Goal: Information Seeking & Learning: Learn about a topic

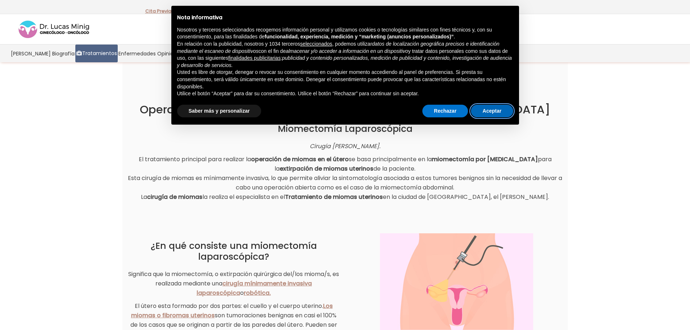
click at [494, 107] on button "Aceptar" at bounding box center [492, 111] width 42 height 13
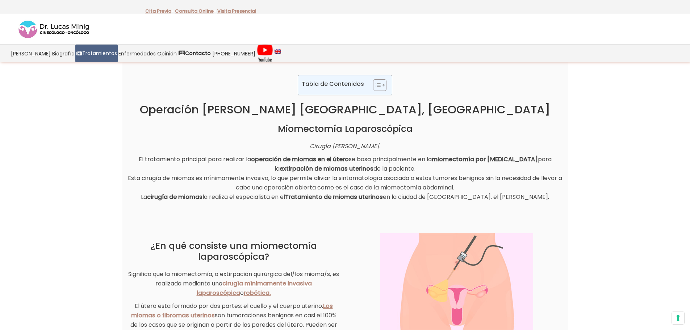
click at [331, 163] on strong "operación de miomas en el útero" at bounding box center [300, 159] width 98 height 8
click at [294, 175] on p "El tratamiento principal para realizar la operación de miomas en el útero se ba…" at bounding box center [345, 178] width 435 height 47
click at [177, 187] on p "El tratamiento principal para realizar la operación de miomas en el útero se ba…" at bounding box center [345, 178] width 435 height 47
click at [225, 182] on p "El tratamiento principal para realizar la operación de miomas en el útero se ba…" at bounding box center [345, 178] width 435 height 47
click at [294, 180] on p "El tratamiento principal para realizar la operación de miomas en el útero se ba…" at bounding box center [345, 178] width 435 height 47
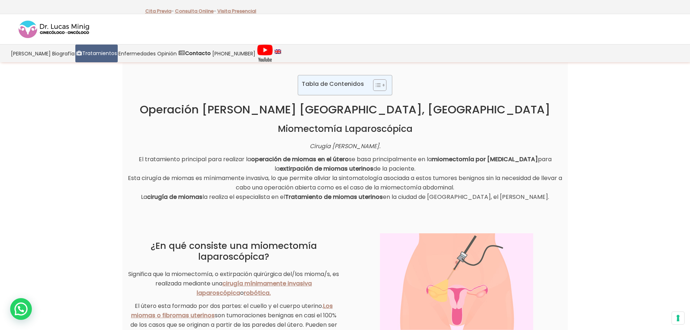
click at [410, 183] on p "El tratamiento principal para realizar la operación de miomas en el útero se ba…" at bounding box center [345, 178] width 435 height 47
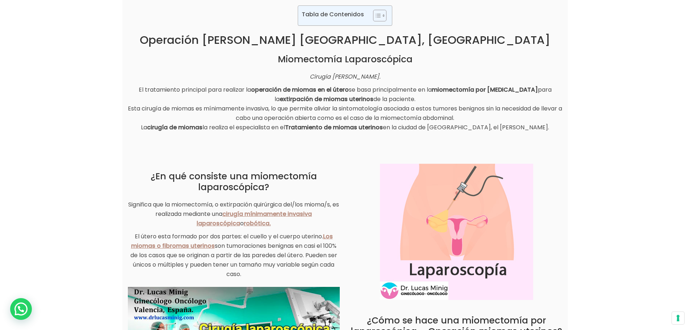
scroll to position [72, 0]
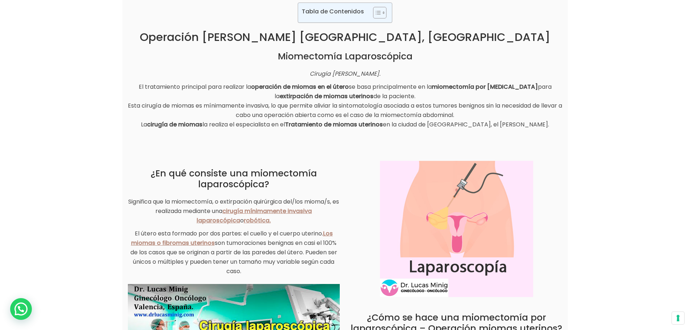
click at [163, 207] on p "Significa que la miomectomía, o extirpación quirúrgica del/los mioma/s, es real…" at bounding box center [234, 211] width 212 height 28
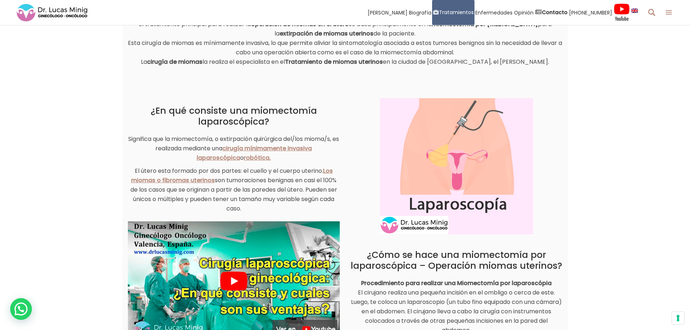
scroll to position [145, 0]
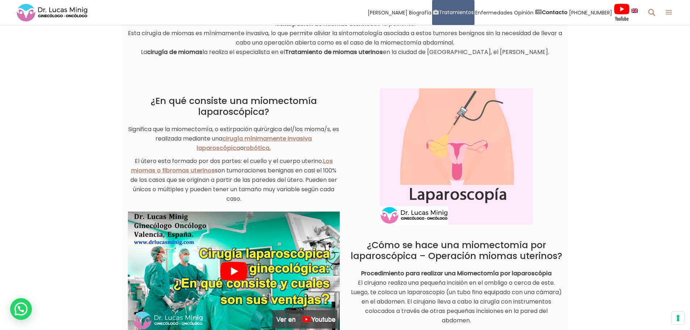
click at [256, 164] on p "El útero esta formado por dos partes: el cuello y el cuerpo uterino. Los miomas…" at bounding box center [234, 180] width 212 height 47
click at [171, 160] on p "El útero esta formado por dos partes: el cuello y el cuerpo uterino. Los miomas…" at bounding box center [234, 180] width 212 height 47
click at [250, 175] on p "El útero esta formado por dos partes: el cuello y el cuerpo uterino. Los miomas…" at bounding box center [234, 180] width 212 height 47
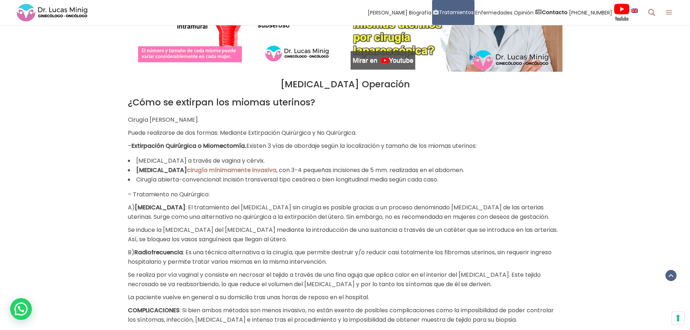
scroll to position [616, 0]
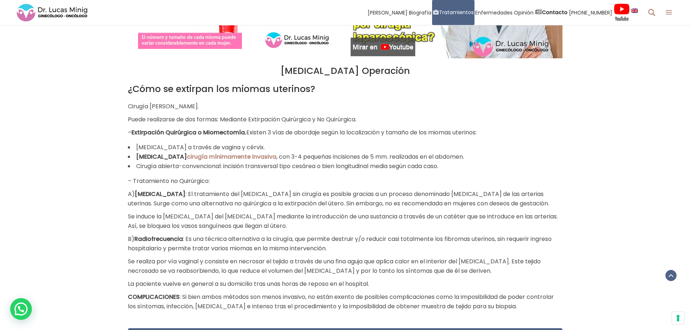
click at [336, 158] on li "[MEDICAL_DATA] cirugía mínimamente invasiva , con 3-4 pequeñas incisiones de 5 …" at bounding box center [345, 156] width 435 height 9
click at [348, 164] on li "Cirugía abierta-convencional: incisión transversal tipo cesárea o bien longitud…" at bounding box center [345, 166] width 435 height 9
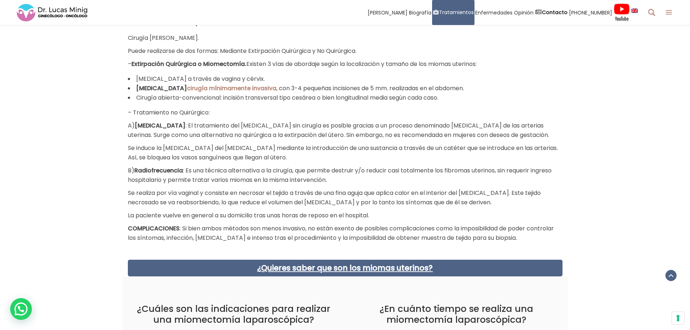
scroll to position [689, 0]
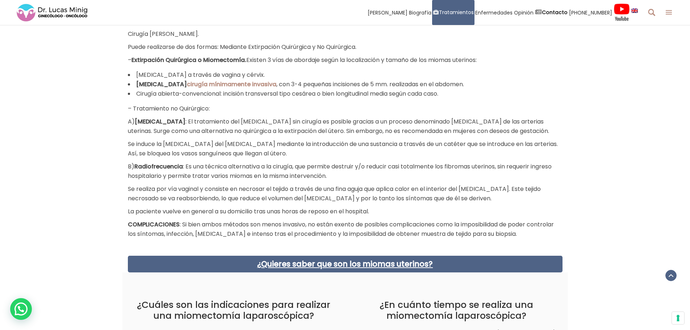
click at [158, 196] on p "Se realiza por vía vaginal y consiste en necrosar el tejido a través de una fin…" at bounding box center [345, 193] width 435 height 19
click at [213, 221] on p "COMPLICACIONES : Si bien ambos métodos son menos invasivo, no están exento de p…" at bounding box center [345, 229] width 435 height 19
click at [360, 226] on p "COMPLICACIONES : Si bien ambos métodos son menos invasivo, no están exento de p…" at bounding box center [345, 229] width 435 height 19
click at [219, 237] on p "COMPLICACIONES : Si bien ambos métodos son menos invasivo, no están exento de p…" at bounding box center [345, 229] width 435 height 19
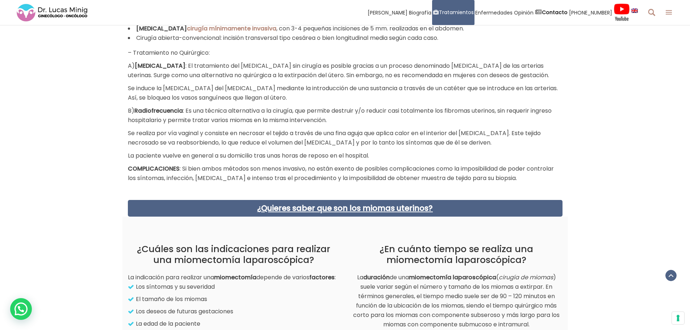
scroll to position [870, 0]
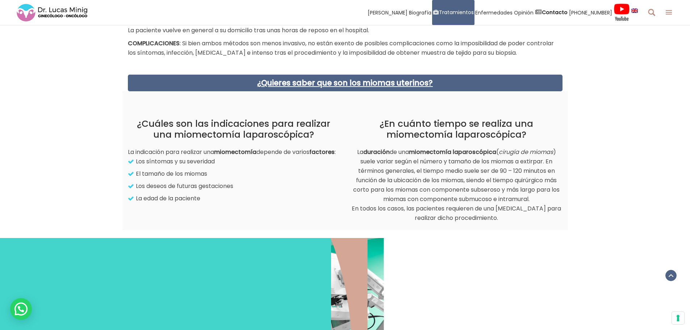
click at [207, 132] on h2 "¿Cuáles son las indicaciones para realizar una miomectomía laparoscópica?" at bounding box center [234, 130] width 212 height 22
click at [432, 130] on h2 "¿En cuánto tiempo se realiza una miomectomía laparoscópica?" at bounding box center [457, 130] width 212 height 22
click at [400, 169] on p "La duración de una miomectomía laparoscópica ( cirugía de miomas ) suele variar…" at bounding box center [457, 185] width 212 height 75
click at [531, 169] on p "La duración de una miomectomía laparoscópica ( cirugía de miomas ) suele variar…" at bounding box center [457, 185] width 212 height 75
click at [501, 162] on p "La duración de una miomectomía laparoscópica ( cirugía de miomas ) suele variar…" at bounding box center [457, 185] width 212 height 75
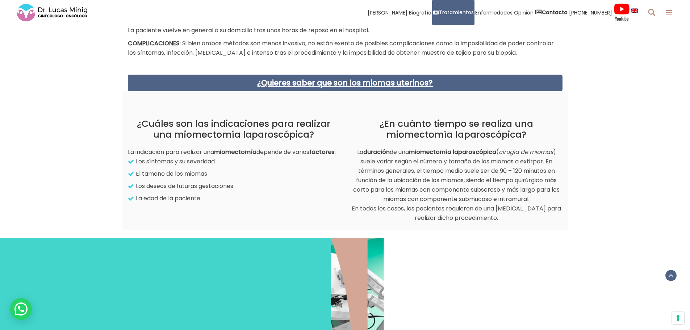
click at [476, 155] on strong "miomectomía laparoscópica" at bounding box center [452, 152] width 87 height 8
click at [397, 156] on p "La duración de una miomectomía laparoscópica ( cirugía de miomas ) suele variar…" at bounding box center [457, 185] width 212 height 75
click at [412, 160] on p "La duración de una miomectomía laparoscópica ( cirugía de miomas ) suele variar…" at bounding box center [457, 185] width 212 height 75
click at [479, 159] on p "La duración de una miomectomía laparoscópica ( cirugía de miomas ) suele variar…" at bounding box center [457, 185] width 212 height 75
click at [411, 169] on p "La duración de una miomectomía laparoscópica ( cirugía de miomas ) suele variar…" at bounding box center [457, 185] width 212 height 75
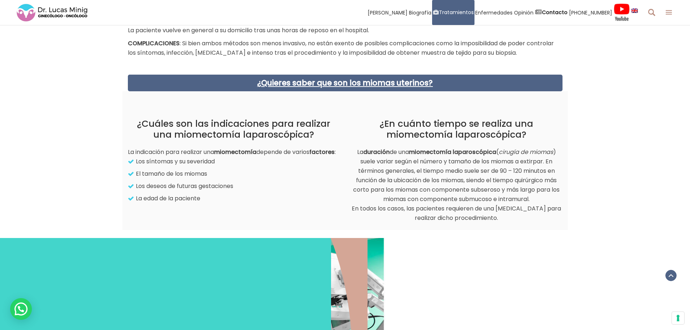
click at [416, 174] on p "La duración de una miomectomía laparoscópica ( cirugía de miomas ) suele variar…" at bounding box center [457, 185] width 212 height 75
click at [469, 173] on p "La duración de una miomectomía laparoscópica ( cirugía de miomas ) suele variar…" at bounding box center [457, 185] width 212 height 75
click at [481, 174] on p "La duración de una miomectomía laparoscópica ( cirugía de miomas ) suele variar…" at bounding box center [457, 185] width 212 height 75
click at [404, 177] on p "La duración de una miomectomía laparoscópica ( cirugía de miomas ) suele variar…" at bounding box center [457, 185] width 212 height 75
click at [420, 182] on p "La duración de una miomectomía laparoscópica ( cirugía de miomas ) suele variar…" at bounding box center [457, 185] width 212 height 75
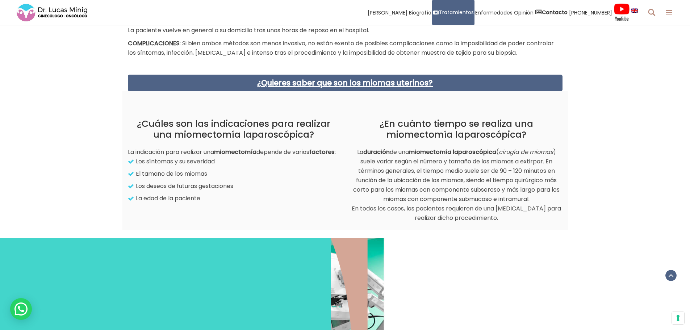
click at [479, 189] on p "La duración de una miomectomía laparoscópica ( cirugía de miomas ) suele variar…" at bounding box center [457, 185] width 212 height 75
click at [164, 179] on p "El tamaño de los miomas" at bounding box center [235, 173] width 210 height 9
click at [178, 191] on p "Los deseos de futuras gestaciones" at bounding box center [235, 186] width 210 height 9
click at [171, 179] on p "El tamaño de los miomas" at bounding box center [235, 173] width 210 height 9
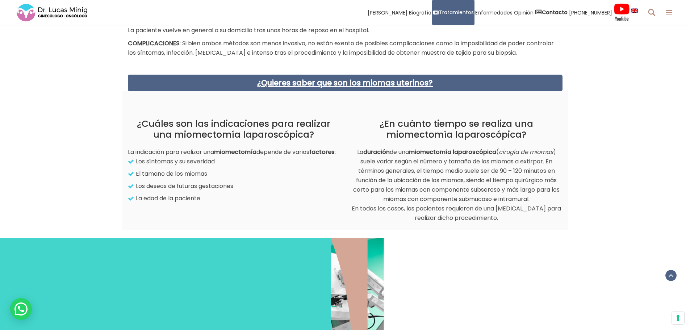
click at [172, 166] on p "Los síntomas y su severidad" at bounding box center [235, 161] width 210 height 9
click at [208, 123] on h2 "¿Cuáles son las indicaciones para realizar una miomectomía laparoscópica?" at bounding box center [234, 130] width 212 height 22
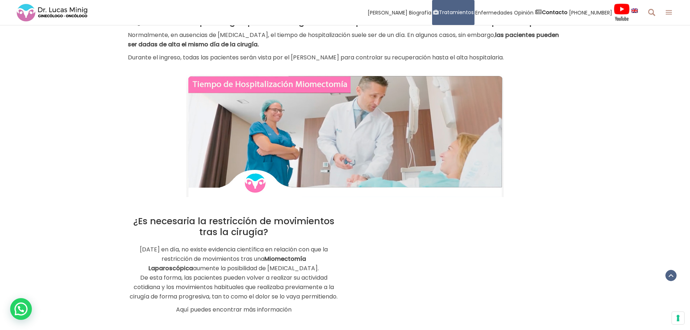
scroll to position [1305, 0]
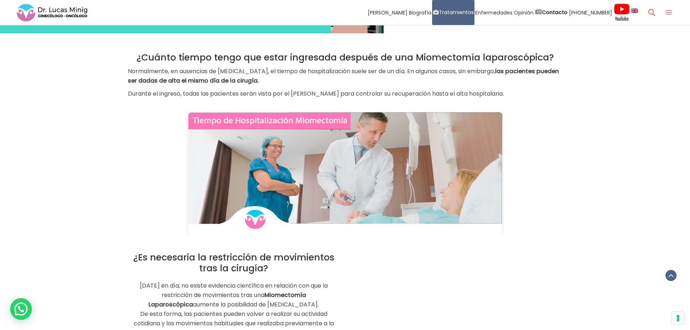
click at [444, 73] on p "Normalmente, en ausencias de [MEDICAL_DATA], el tiempo de hospitalización suele…" at bounding box center [345, 76] width 435 height 19
click at [228, 73] on p "Normalmente, en ausencias de [MEDICAL_DATA], el tiempo de hospitalización suele…" at bounding box center [345, 76] width 435 height 19
click at [231, 83] on strong "las pacientes pueden ser dadas de alta el mismo día de la cirugía." at bounding box center [343, 76] width 431 height 18
click at [166, 86] on div "Normalmente, en ausencias de [MEDICAL_DATA], el tiempo de hospitalización suele…" at bounding box center [345, 83] width 435 height 32
click at [232, 89] on p "Durante el ingreso, todas las pacientes serán vista por el [PERSON_NAME] para c…" at bounding box center [345, 93] width 435 height 9
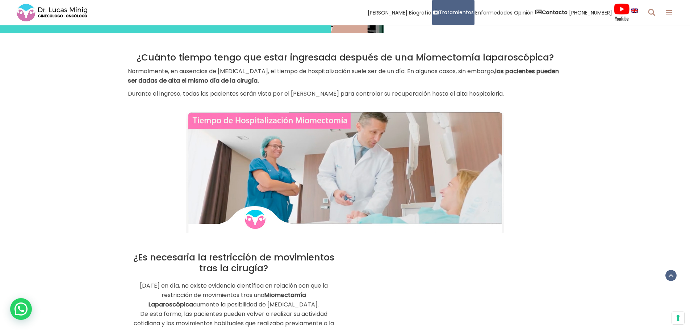
click at [299, 97] on p "Durante el ingreso, todas las pacientes serán vista por el [PERSON_NAME] para c…" at bounding box center [345, 93] width 435 height 9
click at [335, 90] on p "Durante el ingreso, todas las pacientes serán vista por el [PERSON_NAME] para c…" at bounding box center [345, 93] width 435 height 9
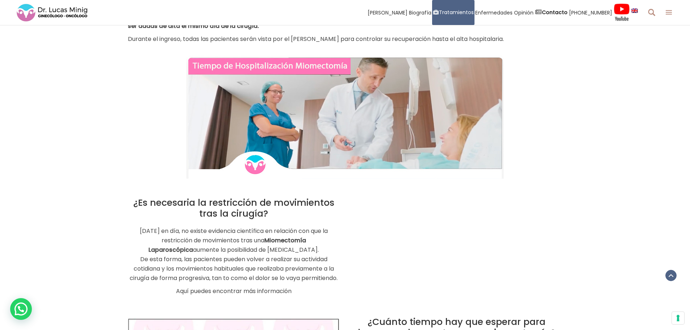
scroll to position [1486, 0]
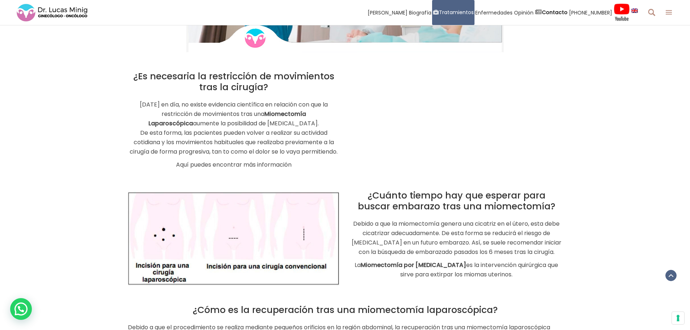
click at [232, 130] on p "[DATE] en día, no existe evidencia científica en relación con que la restricció…" at bounding box center [234, 128] width 212 height 57
drag, startPoint x: 176, startPoint y: 123, endPoint x: 225, endPoint y: 113, distance: 49.5
click at [225, 113] on p "[DATE] en día, no existe evidencia científica en relación con que la restricció…" at bounding box center [234, 128] width 212 height 57
click at [188, 130] on p "[DATE] en día, no existe evidencia científica en relación con que la restricció…" at bounding box center [234, 128] width 212 height 57
click at [217, 136] on p "[DATE] en día, no existe evidencia científica en relación con que la restricció…" at bounding box center [234, 128] width 212 height 57
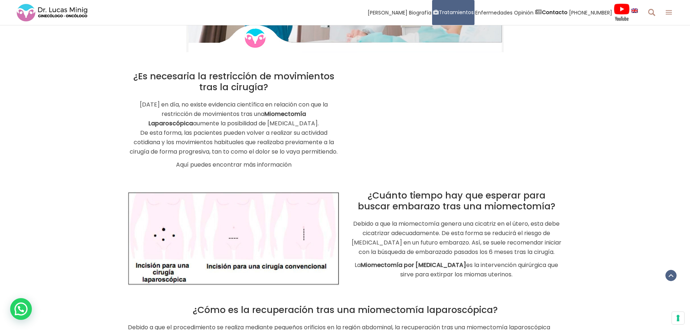
click at [435, 206] on h2 "¿Cuánto tiempo hay que esperar para buscar embarazo tras una miomectomía?" at bounding box center [457, 201] width 212 height 22
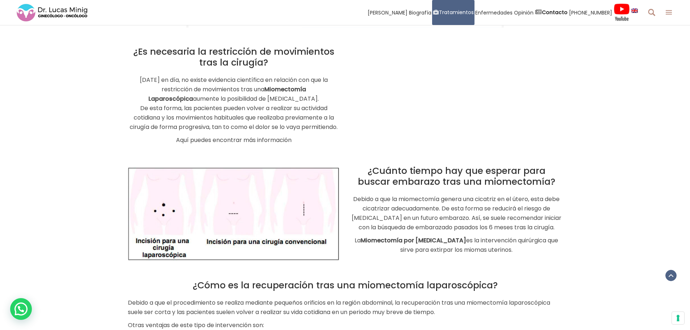
scroll to position [1522, 0]
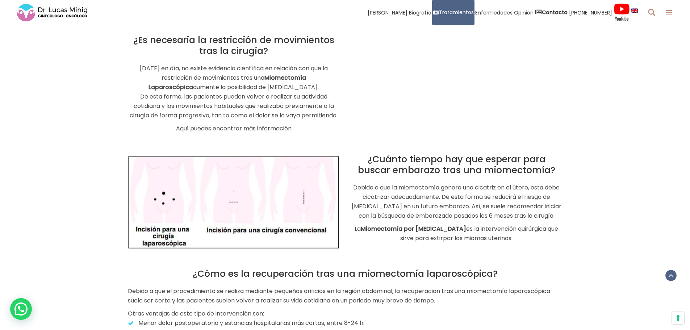
click at [500, 192] on p "Debido a que la miomectomía genera una cicatriz en el útero, esta debe cicatriz…" at bounding box center [457, 202] width 212 height 38
drag, startPoint x: 428, startPoint y: 197, endPoint x: 394, endPoint y: 196, distance: 33.7
click at [423, 197] on p "Debido a que la miomectomía genera una cicatriz en el útero, esta debe cicatriz…" at bounding box center [457, 202] width 212 height 38
click at [389, 196] on p "Debido a que la miomectomía genera una cicatriz en el útero, esta debe cicatriz…" at bounding box center [457, 202] width 212 height 38
click at [462, 194] on p "Debido a que la miomectomía genera una cicatriz en el útero, esta debe cicatriz…" at bounding box center [457, 202] width 212 height 38
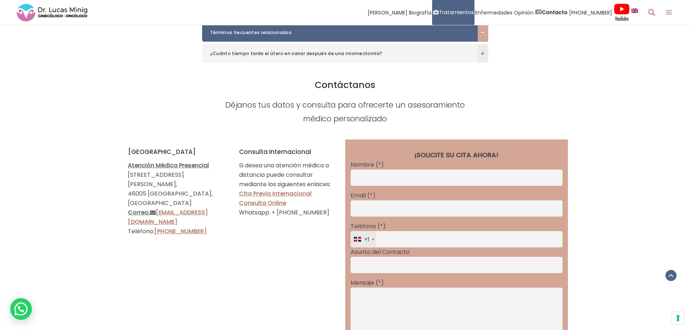
scroll to position [2646, 0]
